Goal: Find specific page/section: Find specific page/section

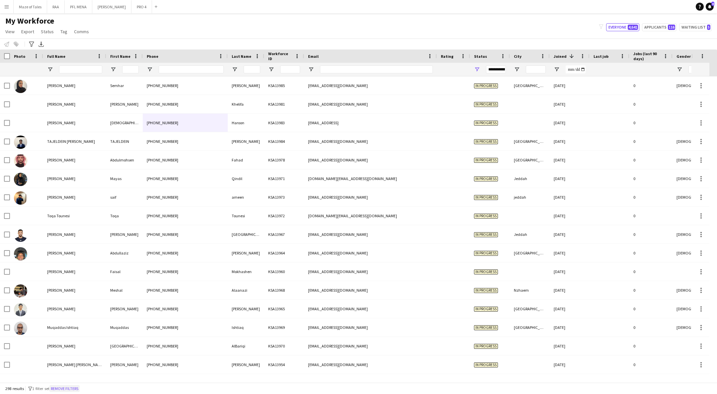
click at [62, 386] on button "Remove filters" at bounding box center [64, 388] width 30 height 7
click at [62, 386] on div "298 results filter-1 1 filter set Remove filters" at bounding box center [358, 388] width 717 height 11
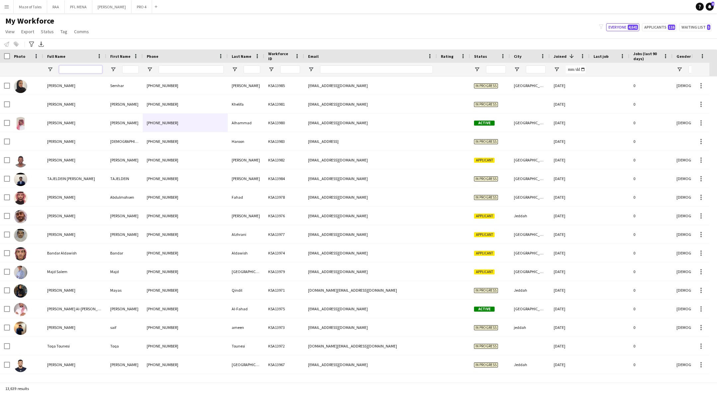
click at [91, 70] on input "Full Name Filter Input" at bounding box center [80, 69] width 43 height 8
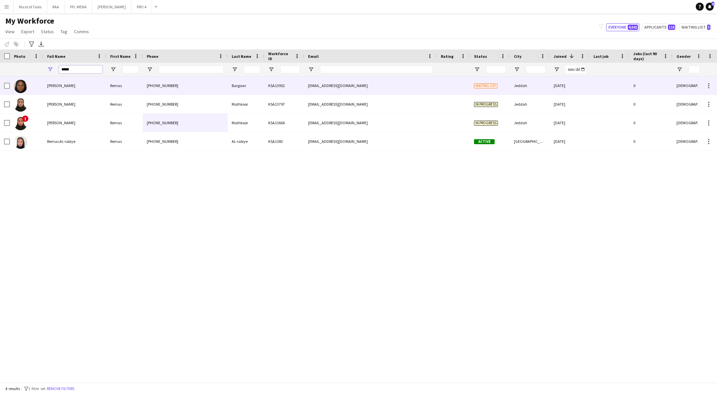
type input "*****"
click at [70, 84] on span "[PERSON_NAME]" at bounding box center [61, 85] width 28 height 5
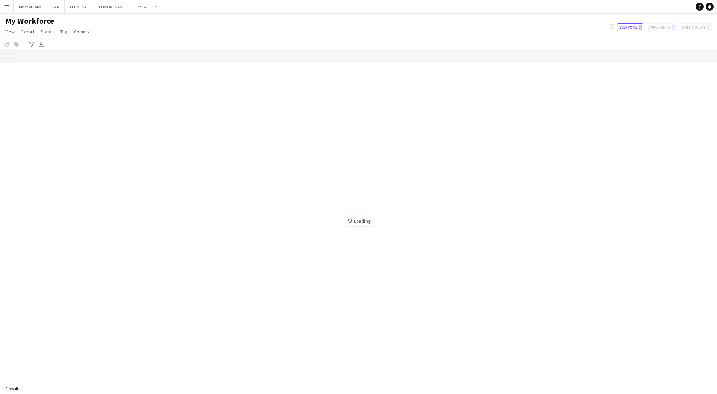
click at [381, 136] on div "Loading" at bounding box center [358, 215] width 717 height 333
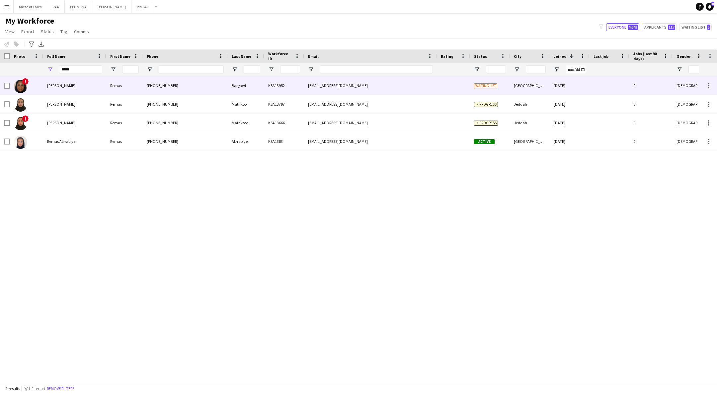
click at [119, 87] on div "Remas" at bounding box center [124, 85] width 37 height 18
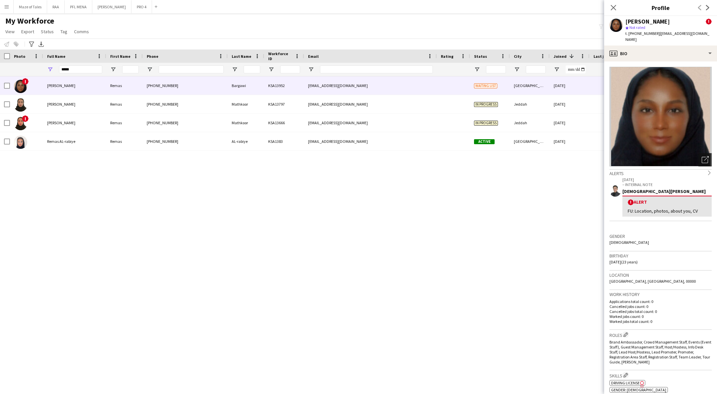
click at [704, 156] on icon at bounding box center [706, 158] width 5 height 5
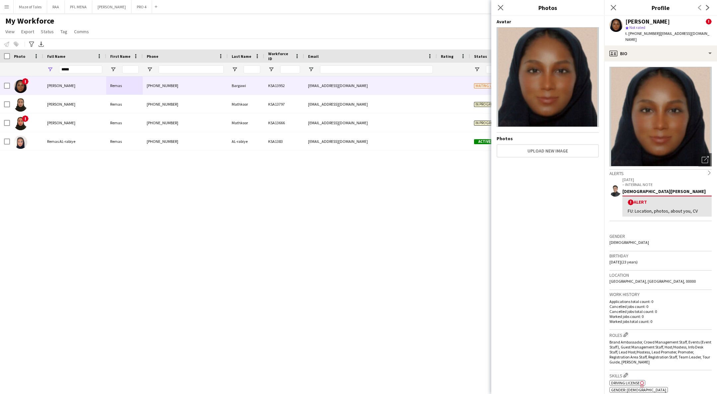
click at [651, 243] on div "Gender [DEMOGRAPHIC_DATA]" at bounding box center [661, 241] width 102 height 19
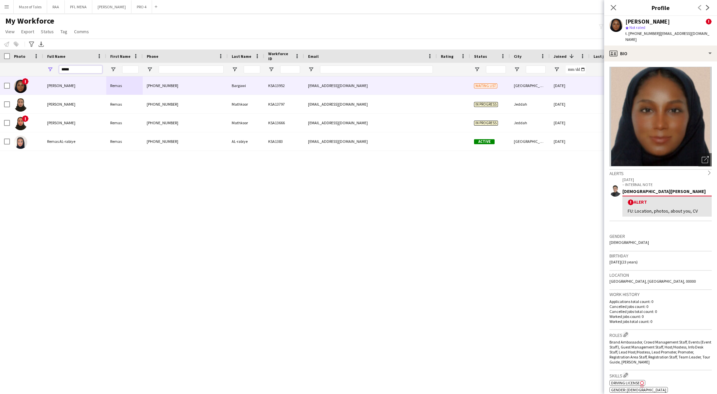
drag, startPoint x: 82, startPoint y: 69, endPoint x: 6, endPoint y: 69, distance: 75.7
click at [6, 69] on div "*****" at bounding box center [415, 69] width 830 height 13
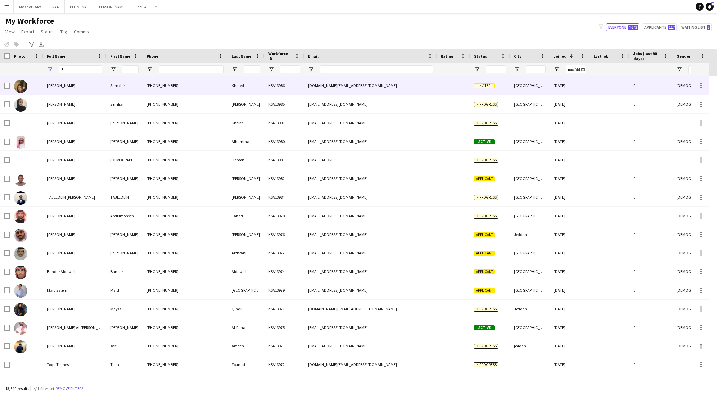
click at [66, 88] on div "[PERSON_NAME]" at bounding box center [74, 85] width 63 height 18
click at [53, 87] on span "[PERSON_NAME]" at bounding box center [61, 85] width 28 height 5
click at [41, 85] on div at bounding box center [26, 85] width 33 height 18
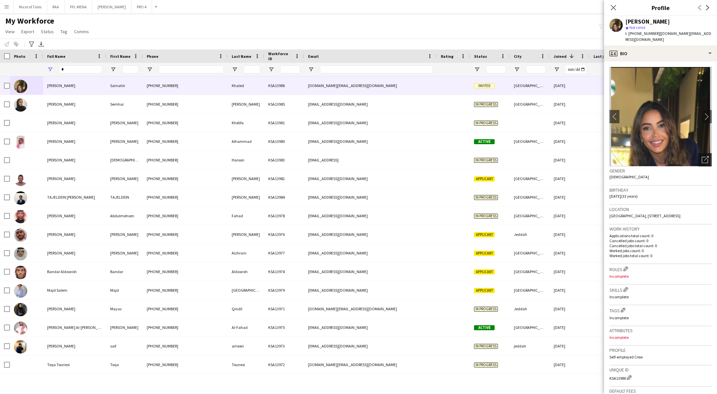
click at [702, 157] on icon at bounding box center [705, 160] width 6 height 6
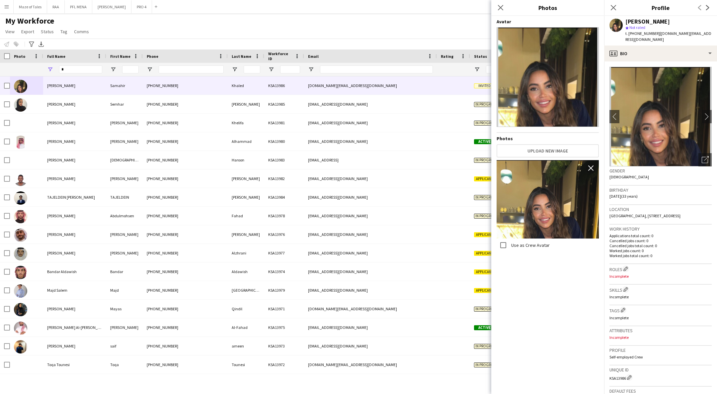
click at [205, 30] on div "My Workforce View Views Default view Basic Export View TAGS Test New view Updat…" at bounding box center [358, 27] width 717 height 23
